Goal: Task Accomplishment & Management: Manage account settings

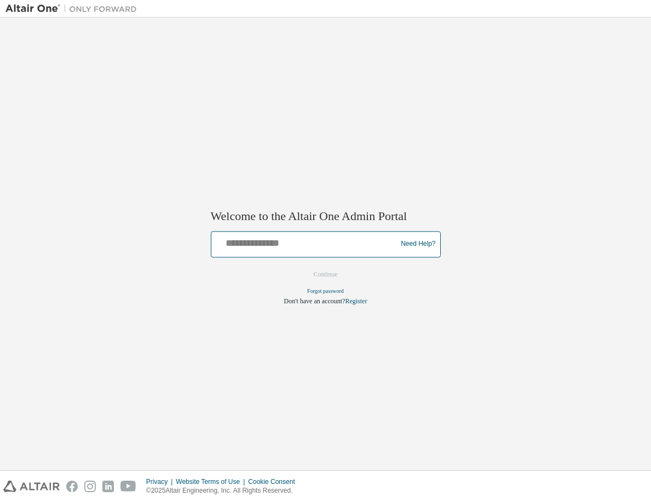
drag, startPoint x: 331, startPoint y: 238, endPoint x: 331, endPoint y: 249, distance: 11.5
click at [331, 238] on input "text" at bounding box center [306, 242] width 180 height 16
type input "**********"
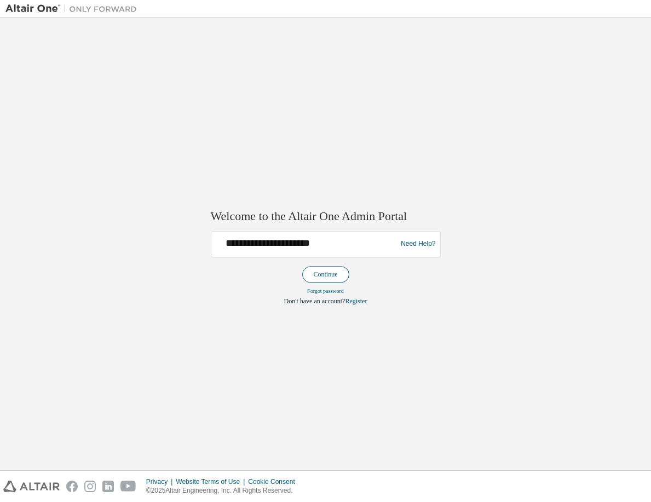
click at [329, 269] on button "Continue" at bounding box center [325, 274] width 47 height 16
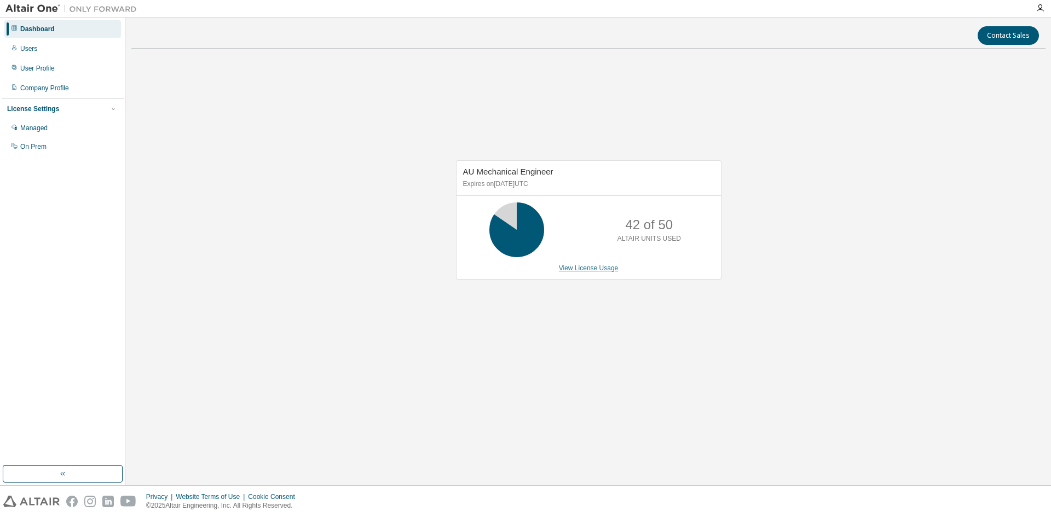
click at [577, 268] on link "View License Usage" at bounding box center [589, 268] width 60 height 8
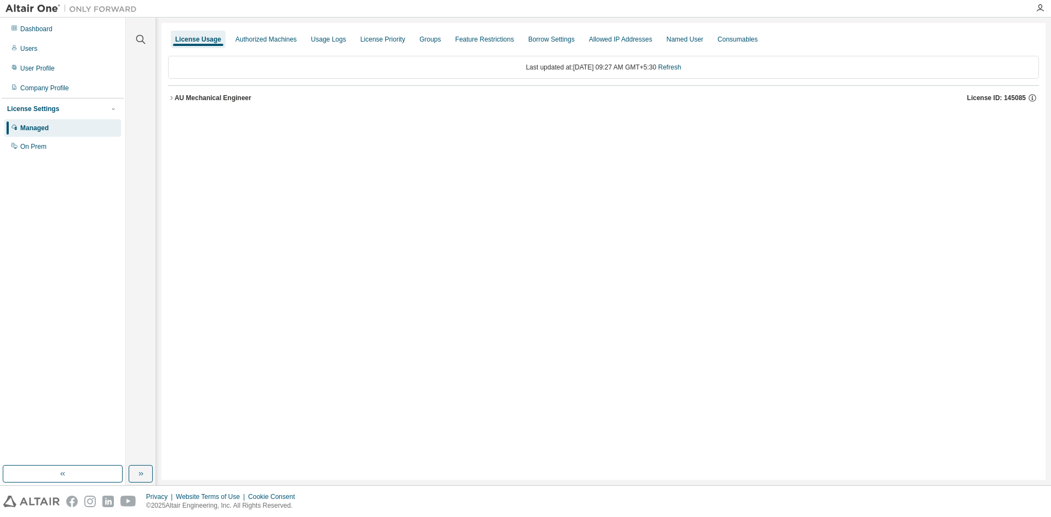
click at [229, 97] on div "AU Mechanical Engineer" at bounding box center [213, 98] width 77 height 9
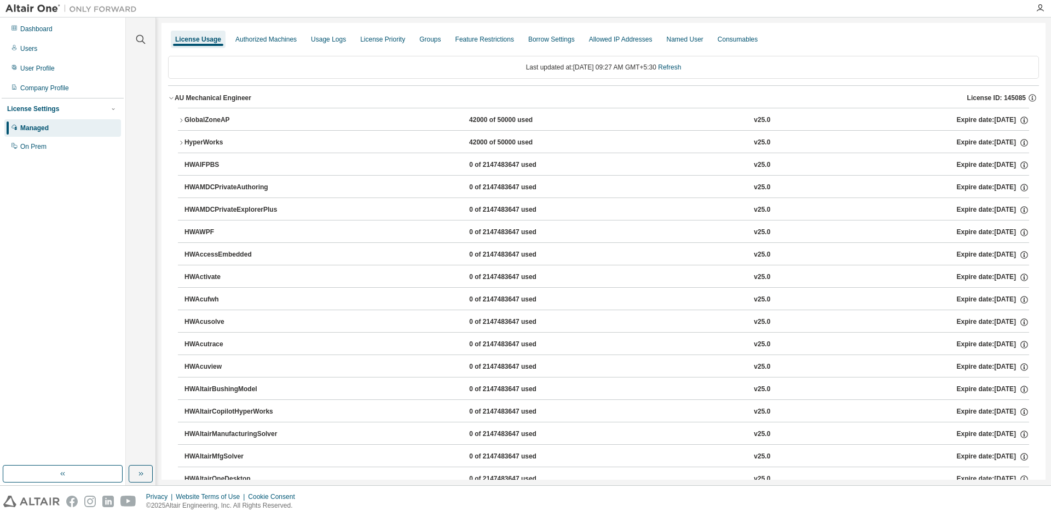
click at [229, 97] on div "AU Mechanical Engineer" at bounding box center [213, 98] width 77 height 9
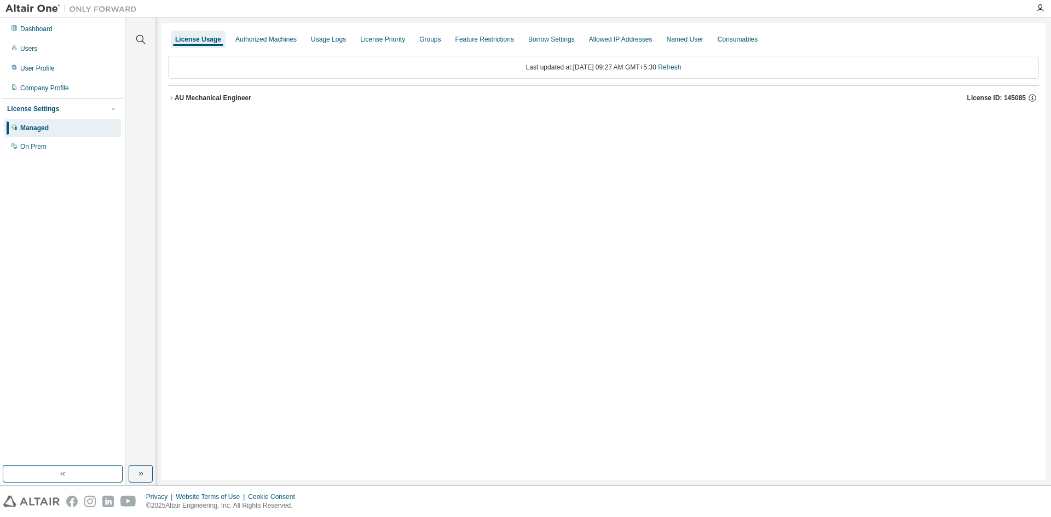
click at [229, 97] on div "AU Mechanical Engineer" at bounding box center [213, 98] width 77 height 9
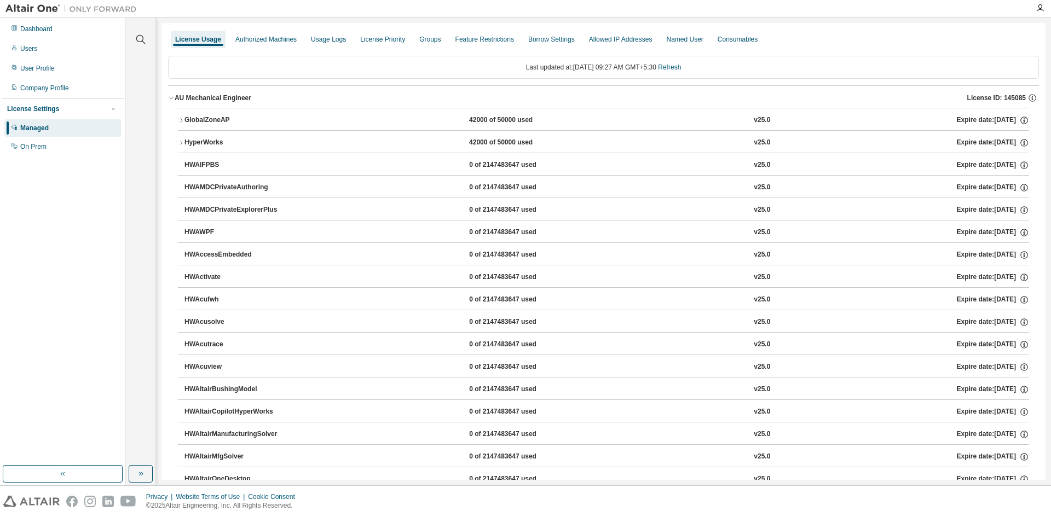
click at [227, 119] on div "GlobalZoneAP" at bounding box center [233, 120] width 99 height 10
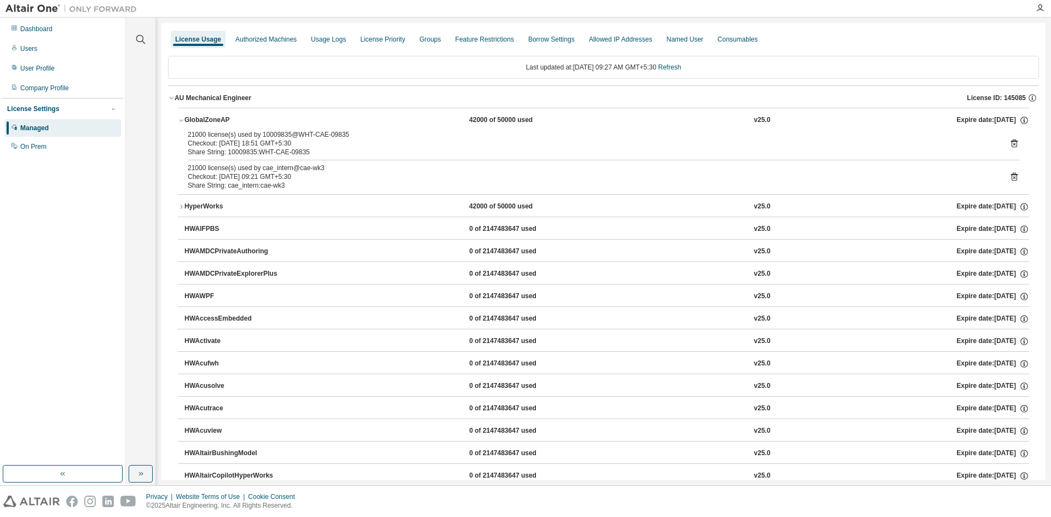
click at [298, 183] on div "Share String: cae_intern:cae-wk3" at bounding box center [590, 185] width 805 height 9
click at [680, 63] on link "Refresh" at bounding box center [669, 67] width 23 height 8
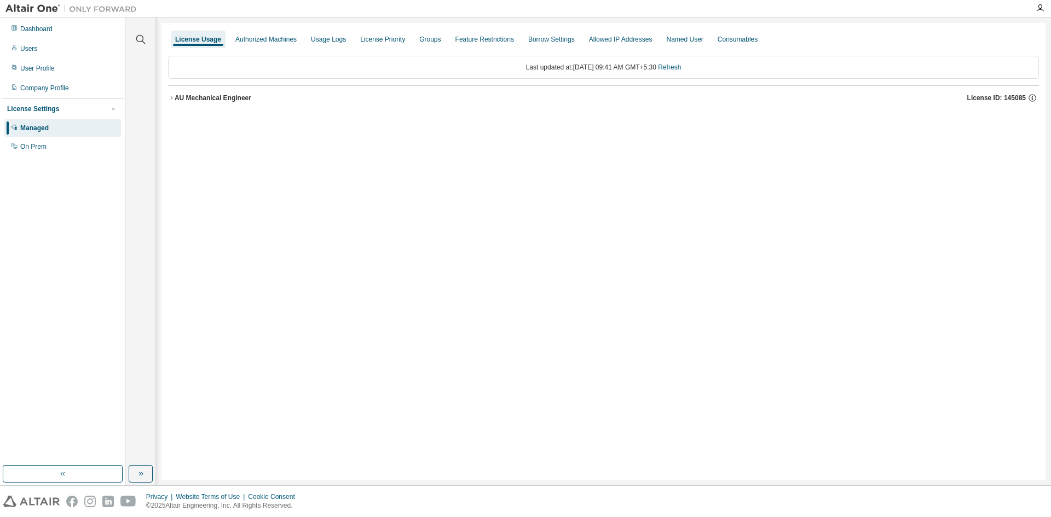
click at [226, 102] on div "AU Mechanical Engineer License ID: 145085" at bounding box center [607, 98] width 864 height 10
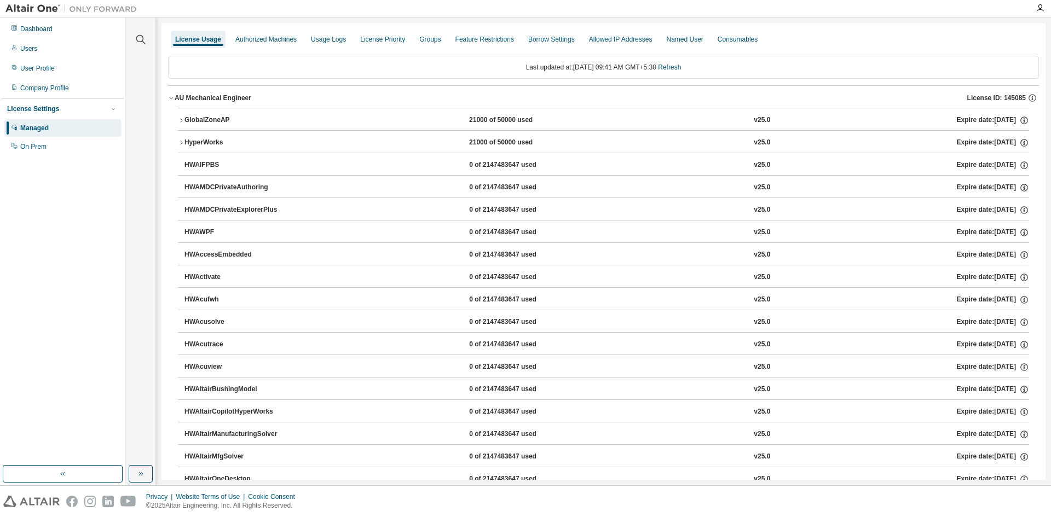
click at [225, 96] on div "AU Mechanical Engineer" at bounding box center [213, 98] width 77 height 9
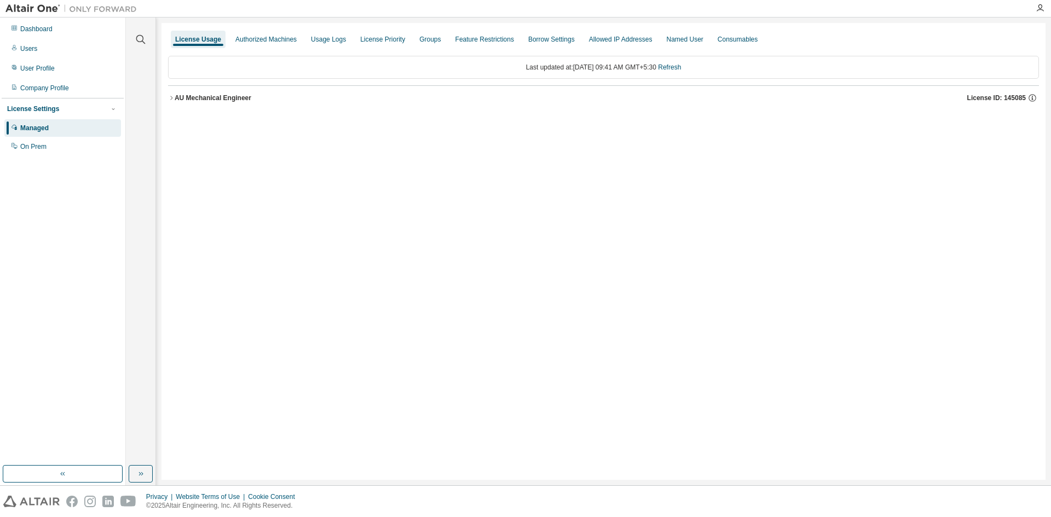
click at [225, 96] on div "AU Mechanical Engineer" at bounding box center [213, 98] width 77 height 9
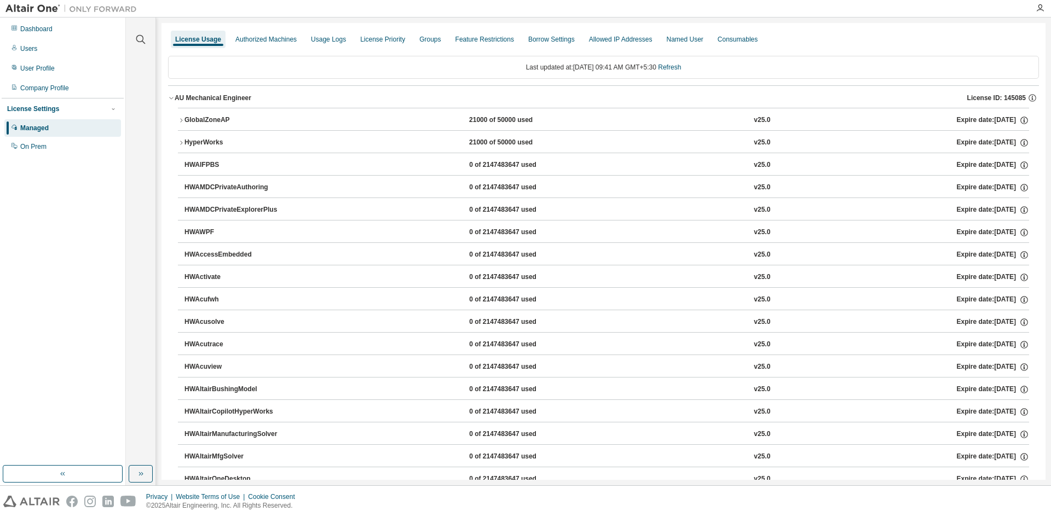
click at [222, 115] on div "GlobalZoneAP" at bounding box center [233, 120] width 99 height 10
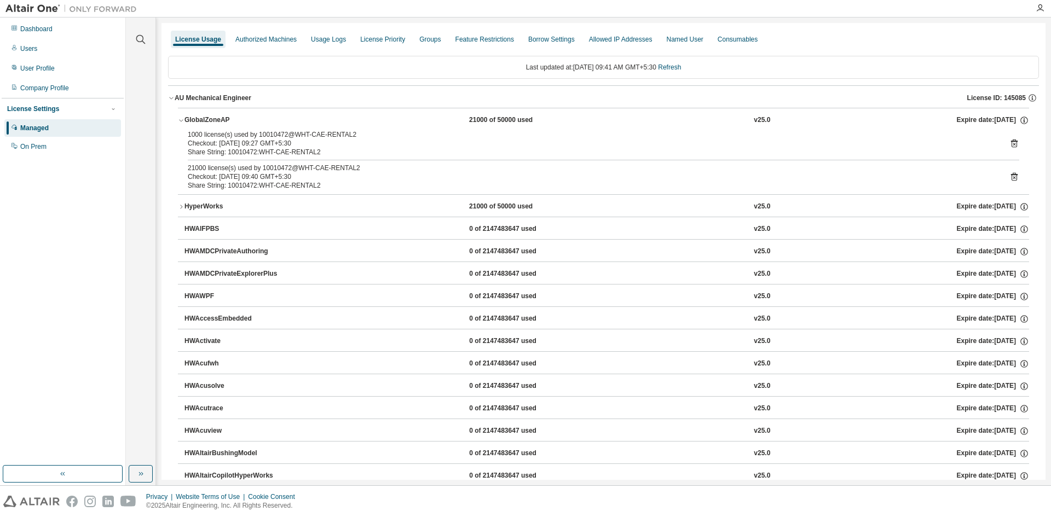
click at [222, 115] on div "GlobalZoneAP" at bounding box center [233, 120] width 99 height 10
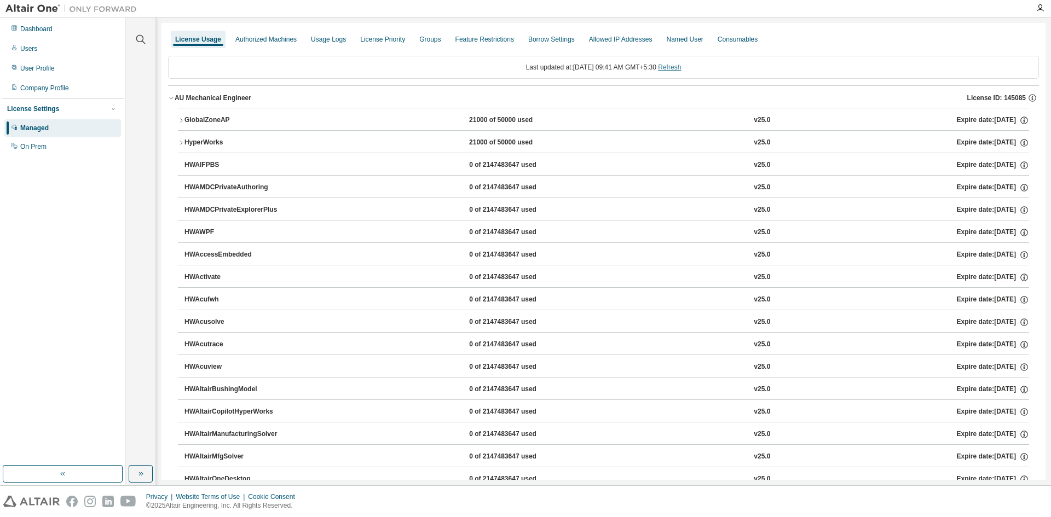
click at [679, 68] on link "Refresh" at bounding box center [669, 67] width 23 height 8
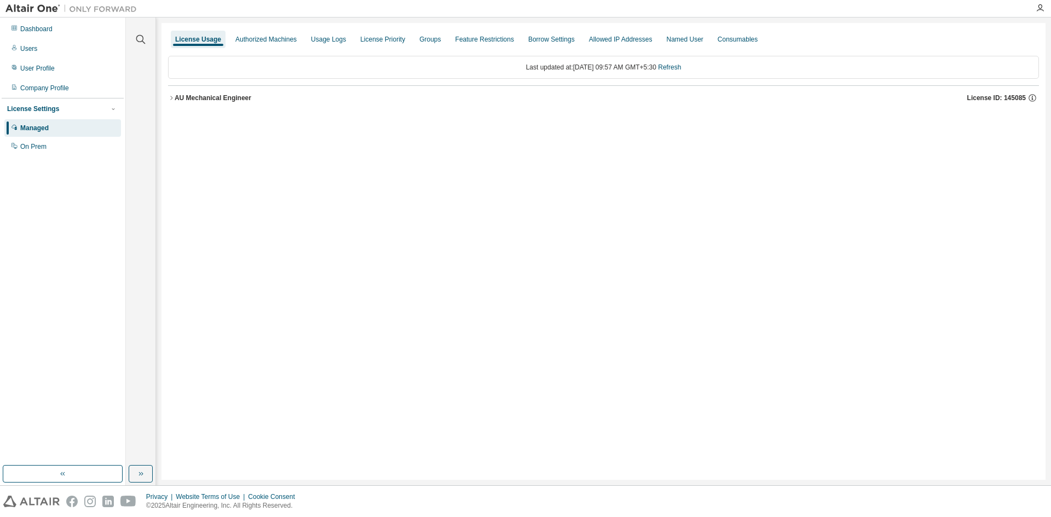
click at [247, 96] on div "AU Mechanical Engineer" at bounding box center [213, 98] width 77 height 9
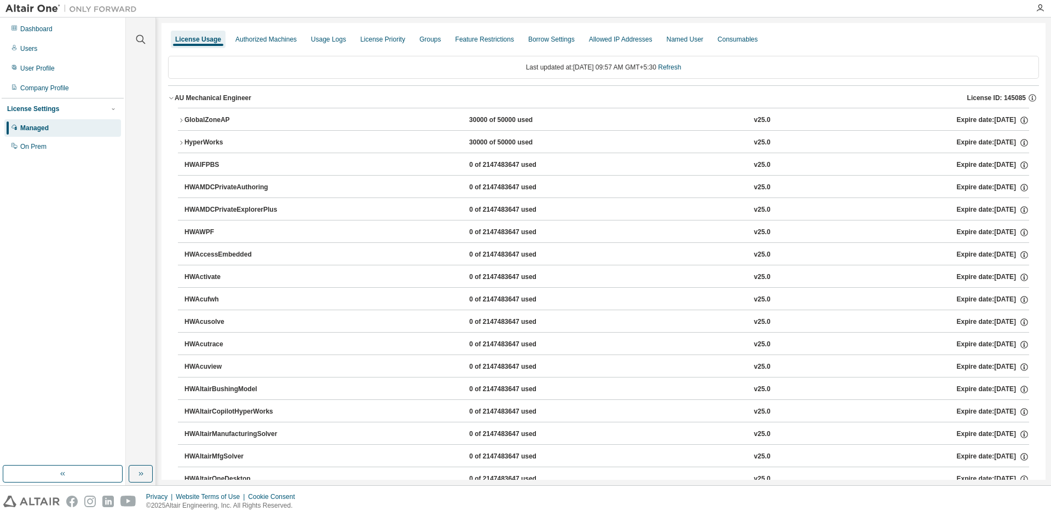
click at [271, 115] on div "GlobalZoneAP" at bounding box center [233, 120] width 99 height 10
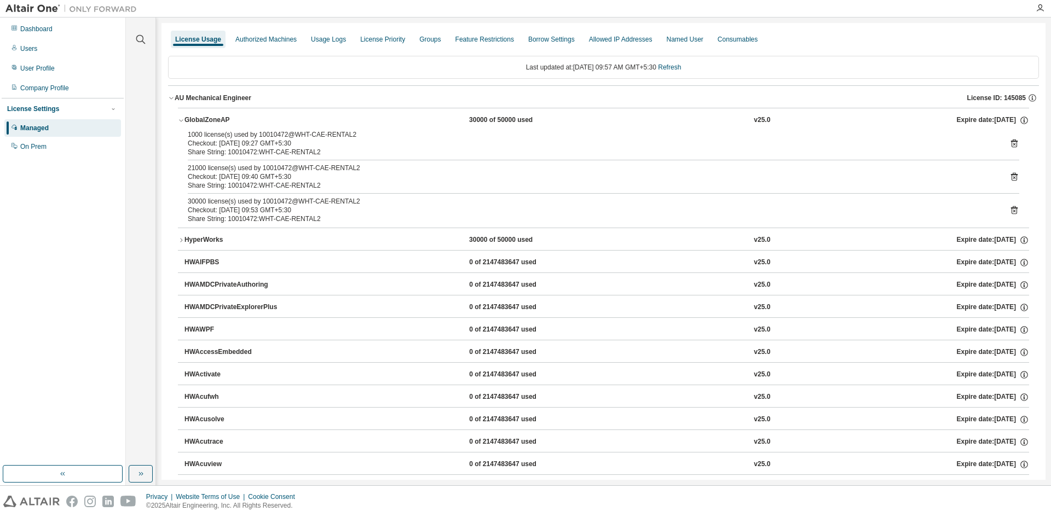
click at [267, 117] on div "GlobalZoneAP" at bounding box center [233, 120] width 99 height 10
